Goal: Check status: Check status

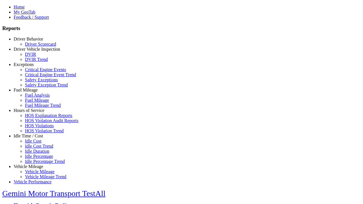
click at [33, 41] on link "Driver Behavior" at bounding box center [28, 39] width 29 height 5
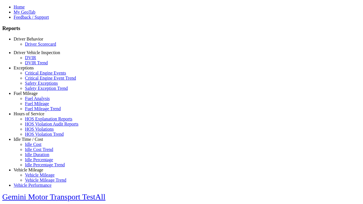
scroll to position [1, 0]
click at [37, 46] on link "Driver Scorecard" at bounding box center [40, 44] width 31 height 5
